Goal: Complete application form

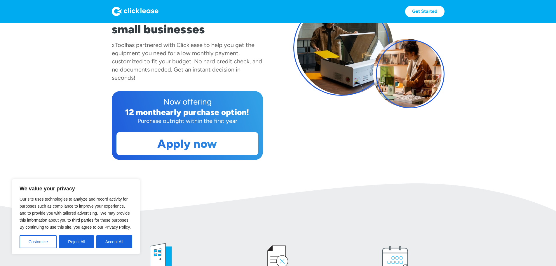
scroll to position [380, 0]
click at [111, 242] on button "Accept All" at bounding box center [114, 241] width 36 height 13
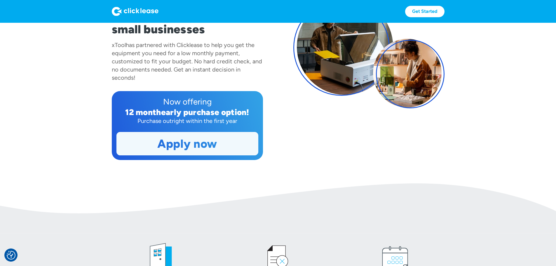
click at [128, 155] on link "Apply now" at bounding box center [187, 143] width 141 height 23
